Goal: Task Accomplishment & Management: Manage account settings

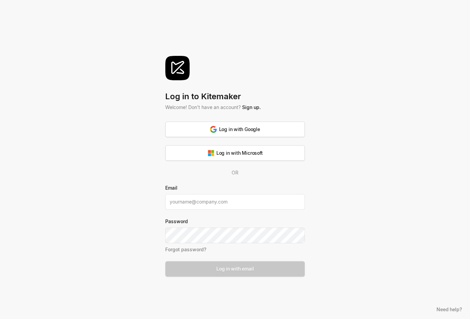
type input "rod@davidhorn.com"
click at [248, 273] on button "Log in with email" at bounding box center [234, 269] width 139 height 16
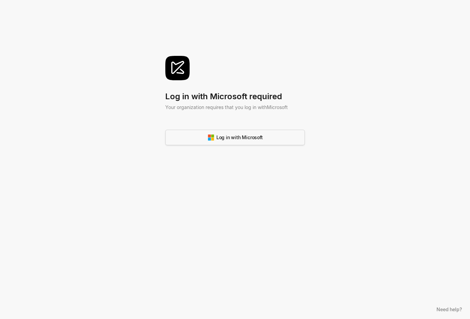
click at [239, 139] on div "Log in with Microsoft" at bounding box center [234, 137] width 55 height 7
